Goal: Information Seeking & Learning: Learn about a topic

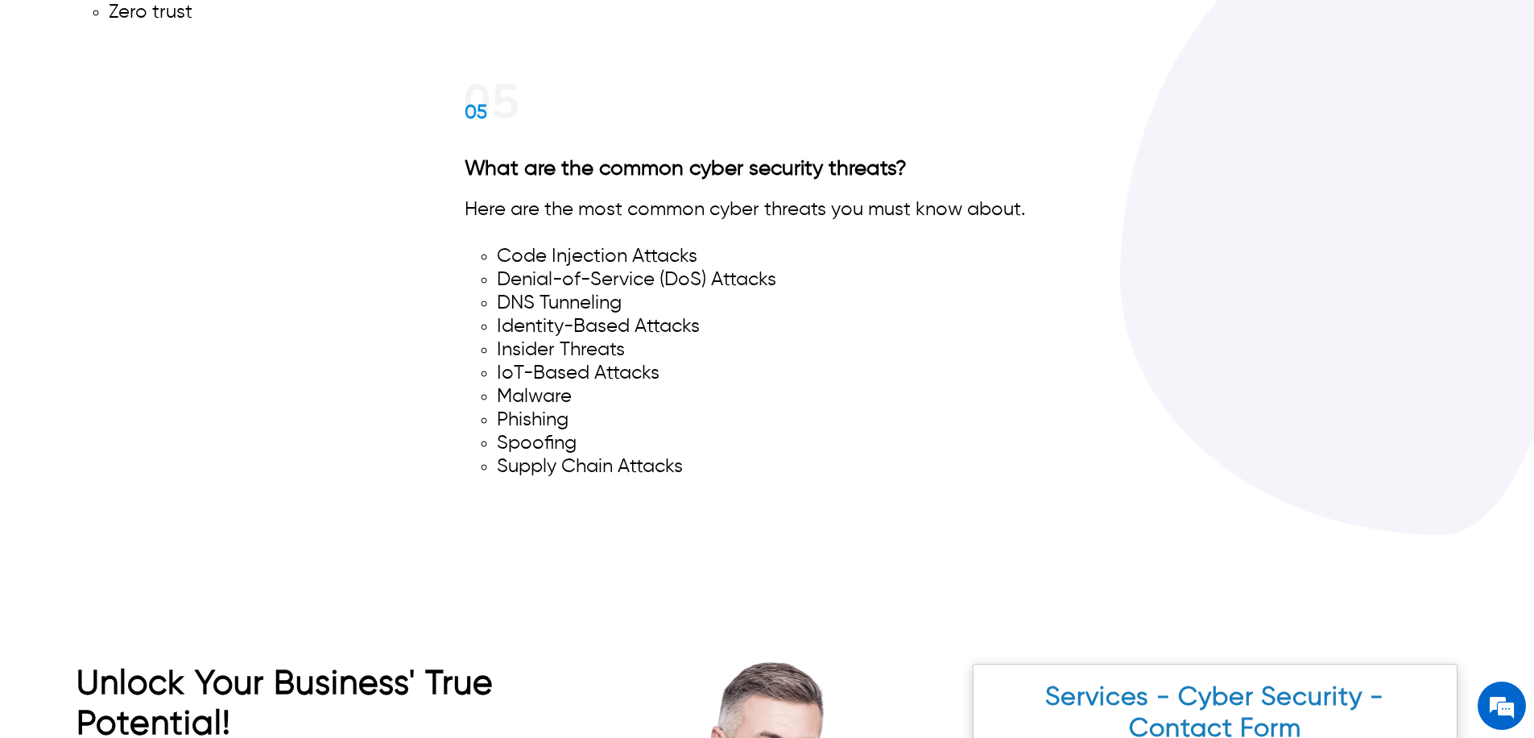
scroll to position [12082, 0]
